Goal: Information Seeking & Learning: Learn about a topic

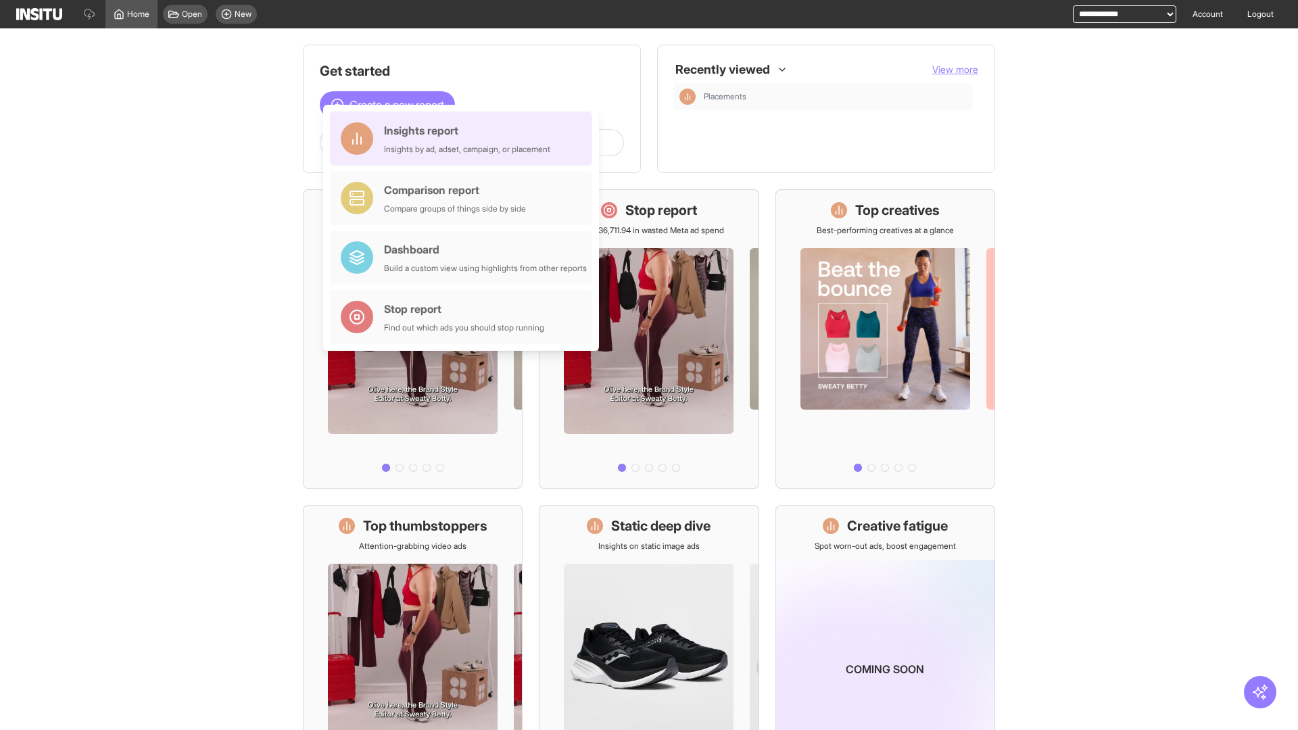
click at [465, 139] on div "Insights report Insights by ad, adset, campaign, or placement" at bounding box center [467, 138] width 166 height 32
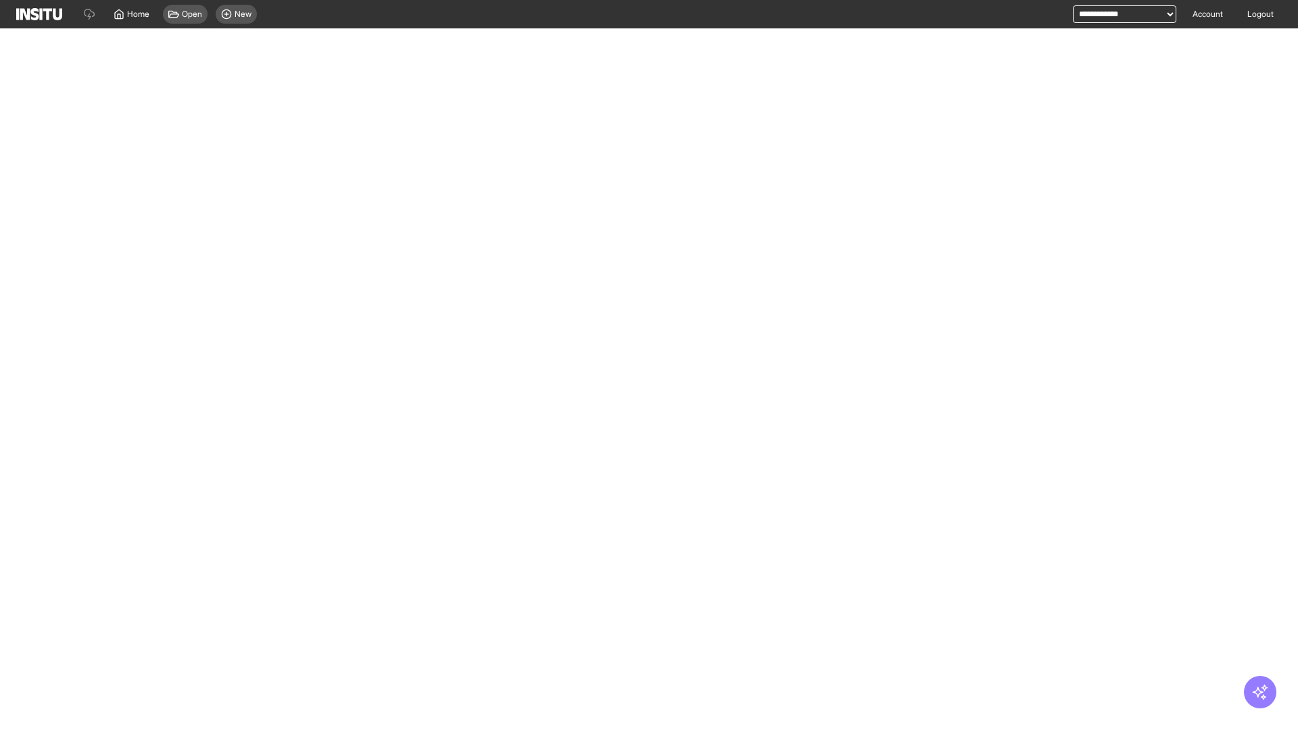
select select "**"
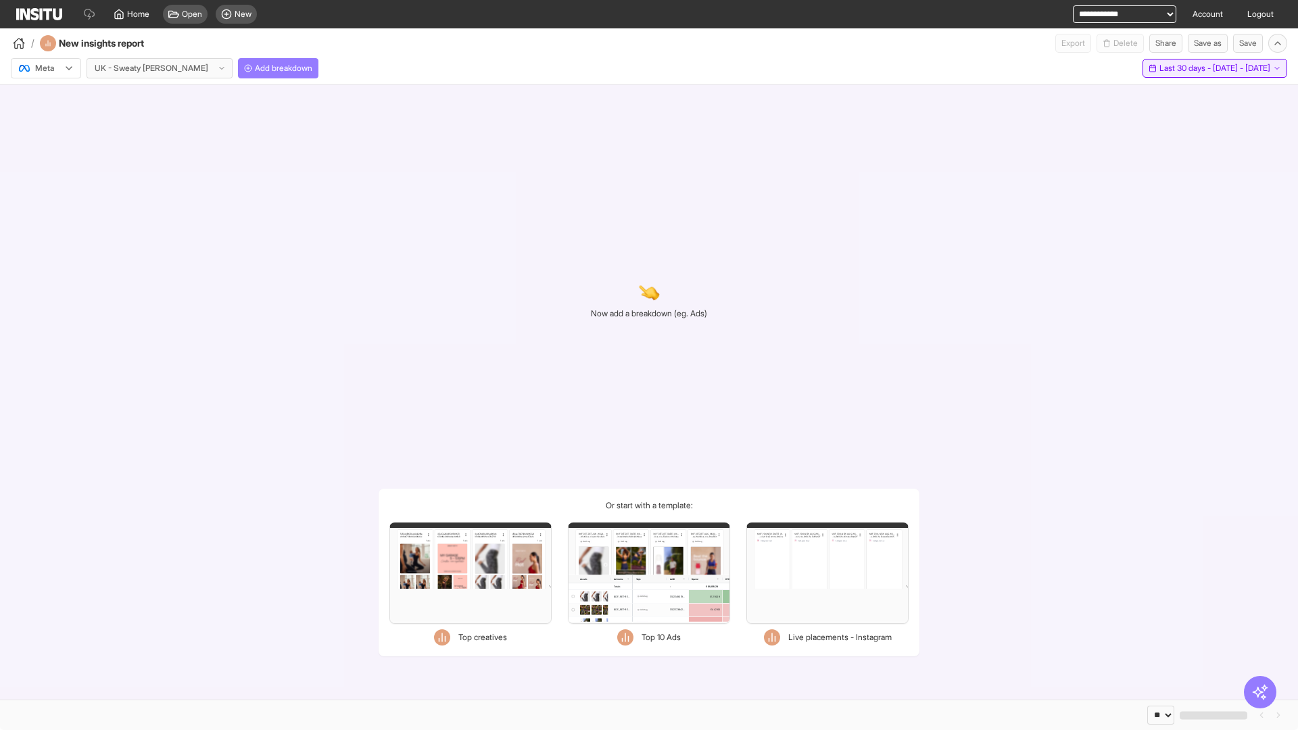
click at [1184, 68] on span "Last 30 days - [DATE] - [DATE]" at bounding box center [1215, 68] width 111 height 11
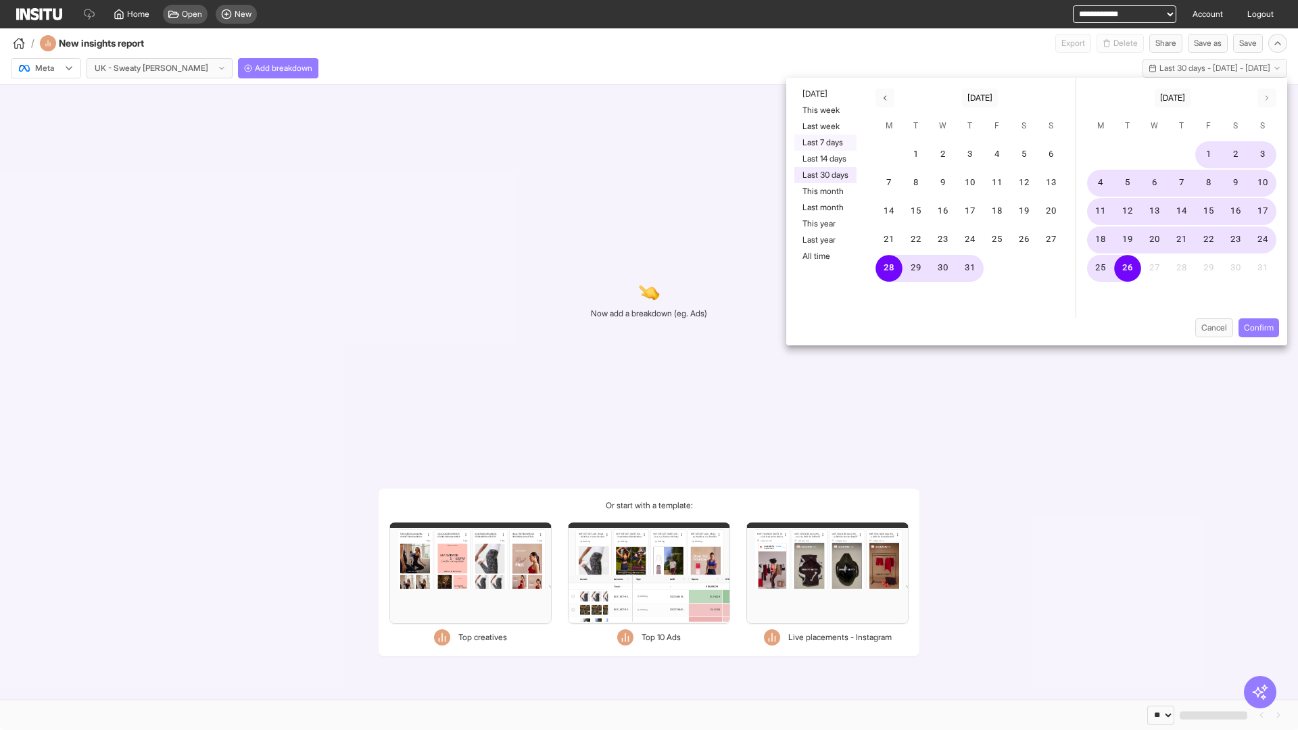
click at [824, 143] on button "Last 7 days" at bounding box center [826, 143] width 62 height 16
